Goal: Use online tool/utility

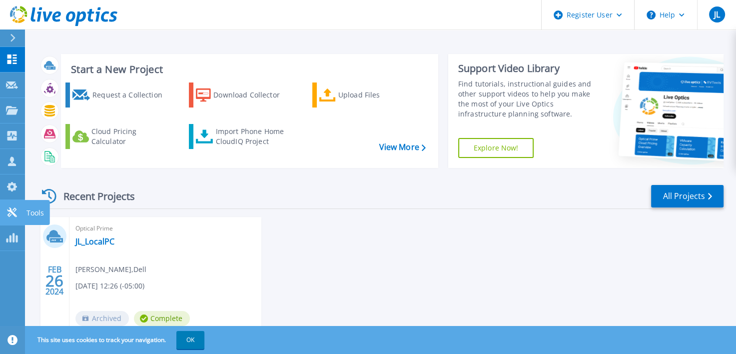
click at [14, 219] on link "Tools Tools" at bounding box center [12, 212] width 25 height 25
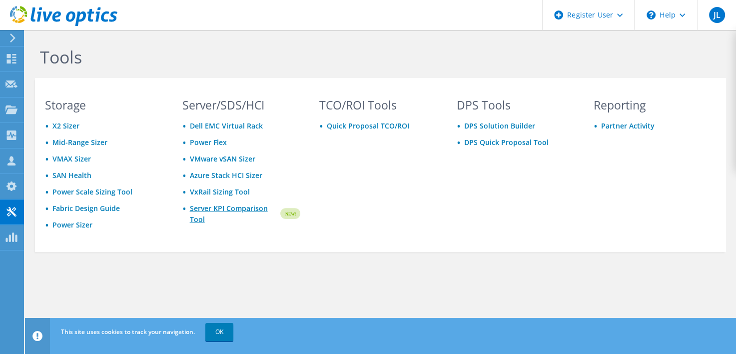
click at [234, 210] on link "Server KPI Comparison Tool" at bounding box center [234, 214] width 89 height 22
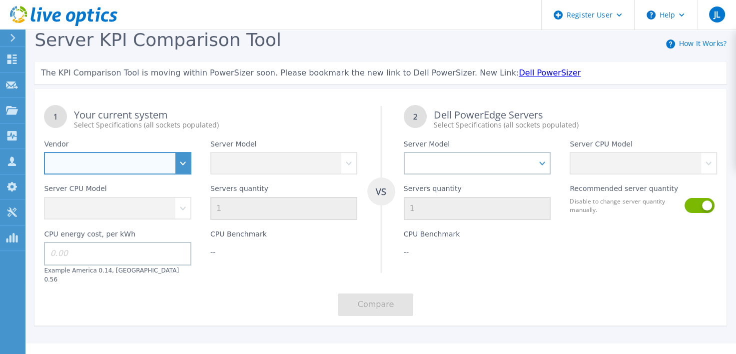
click at [105, 170] on select "Dell HPE Lenovo Supermicro" at bounding box center [117, 163] width 147 height 22
select select "Dell"
click at [44, 152] on select "Dell HPE Lenovo Supermicro" at bounding box center [117, 163] width 147 height 22
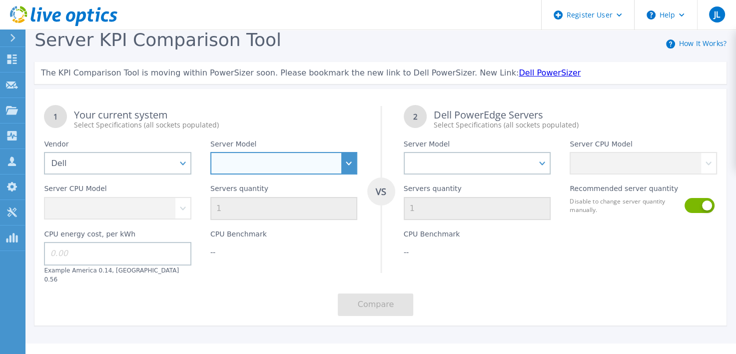
click at [299, 164] on select "PowerEdge C6520 PowerEdge C6525 PowerEdge HS5610 PowerEdge HS5620 PowerEdge R24…" at bounding box center [283, 163] width 147 height 22
select select "PowerEdge R760"
click at [210, 152] on select "PowerEdge C6520 PowerEdge C6525 PowerEdge HS5610 PowerEdge HS5620 PowerEdge R24…" at bounding box center [283, 163] width 147 height 22
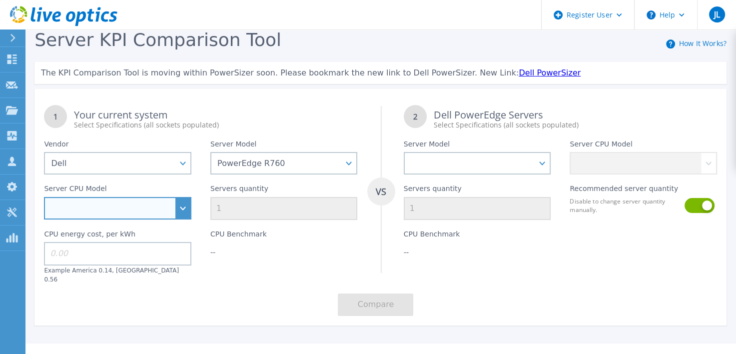
drag, startPoint x: 149, startPoint y: 212, endPoint x: 144, endPoint y: 211, distance: 5.6
click at [149, 211] on select "Intel Xeon Silver 4509Y 2.6GHz Intel Xeon Silver 4510 2.4GHz Intel Xeon Silver …" at bounding box center [117, 208] width 147 height 22
select select "335339"
click at [44, 198] on select "Intel Xeon Silver 4509Y 2.6GHz Intel Xeon Silver 4510 2.4GHz Intel Xeon Silver …" at bounding box center [117, 208] width 147 height 22
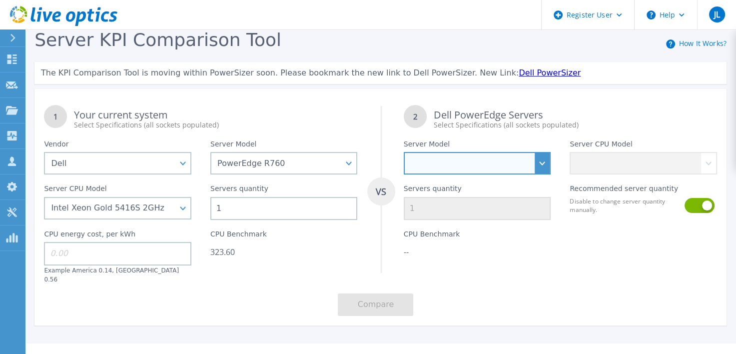
click at [475, 159] on select "PowerEdge C6520 PowerEdge C6525 PowerEdge HS5610 PowerEdge HS5620 PowerEdge R24…" at bounding box center [477, 163] width 147 height 22
select select "PowerEdge R760"
click at [404, 152] on select "PowerEdge C6520 PowerEdge C6525 PowerEdge HS5610 PowerEdge HS5620 PowerEdge R24…" at bounding box center [477, 163] width 147 height 22
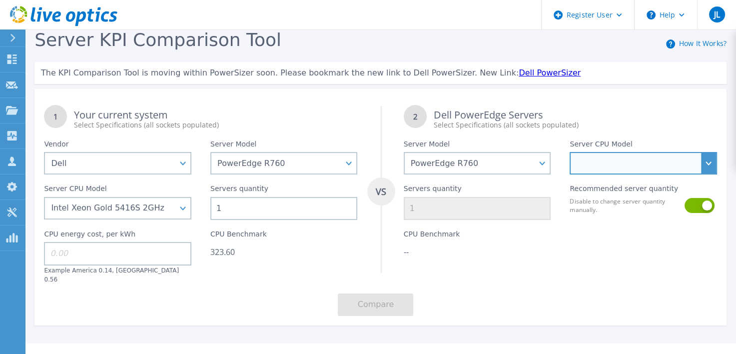
click at [604, 170] on select "Intel Xeon Silver 4509Y 2.6GHz Intel Xeon Silver 4510 2.4GHz Intel Xeon Silver …" at bounding box center [643, 163] width 147 height 22
select select "334908"
click at [570, 152] on select "Intel Xeon Silver 4509Y 2.6GHz Intel Xeon Silver 4510 2.4GHz Intel Xeon Silver …" at bounding box center [643, 163] width 147 height 22
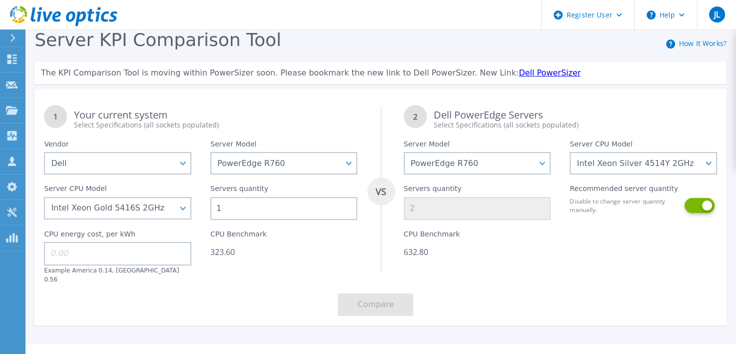
drag, startPoint x: 709, startPoint y: 208, endPoint x: 704, endPoint y: 208, distance: 5.5
click at [708, 208] on button at bounding box center [699, 205] width 28 height 15
drag, startPoint x: 412, startPoint y: 212, endPoint x: 403, endPoint y: 214, distance: 8.7
click at [404, 214] on input "2" at bounding box center [477, 208] width 147 height 23
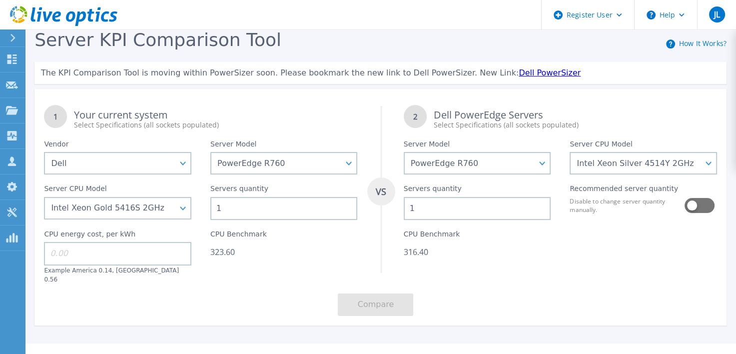
type input "1"
